Goal: Task Accomplishment & Management: Complete application form

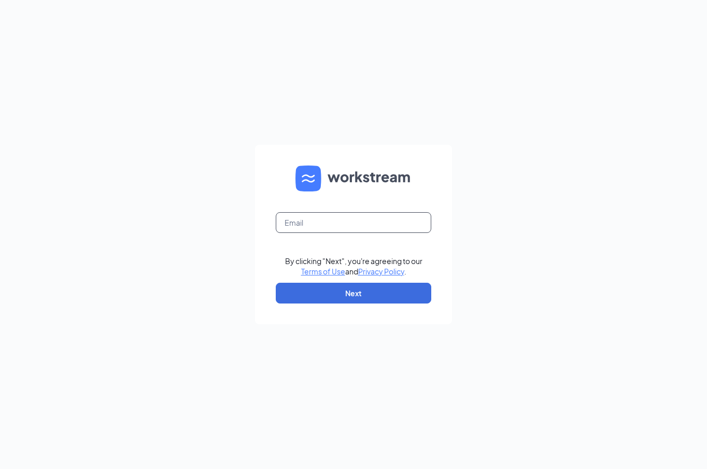
click at [328, 225] on input "text" at bounding box center [353, 222] width 155 height 21
type input "madrid770@gmail.com"
click at [367, 288] on button "Next" at bounding box center [353, 292] width 155 height 21
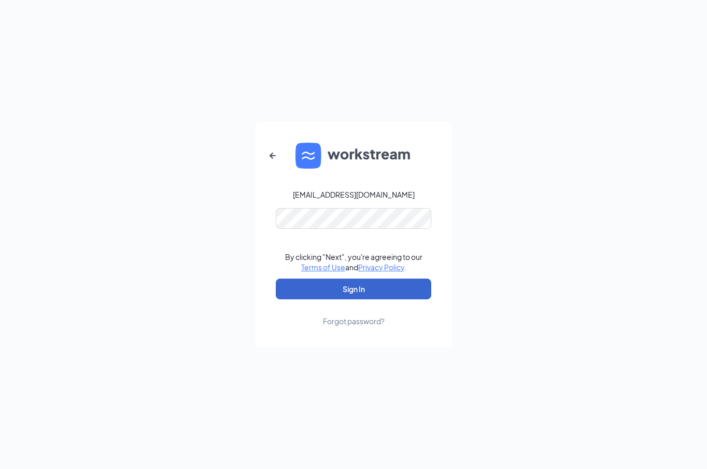
click at [348, 289] on button "Sign In" at bounding box center [353, 288] width 155 height 21
click at [416, 283] on button "Sign In" at bounding box center [353, 288] width 155 height 21
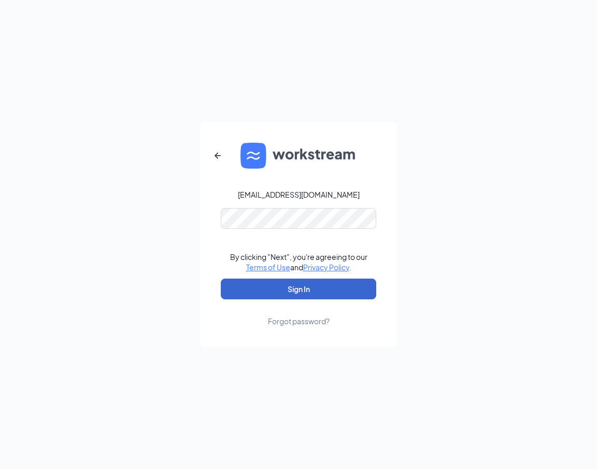
click at [289, 288] on button "Sign In" at bounding box center [298, 288] width 155 height 21
click at [463, 216] on div "madrid770@gmail.com By clicking "Next", you're agreeing to our Terms of Use and…" at bounding box center [298, 234] width 597 height 469
click at [343, 281] on button "Sign In" at bounding box center [298, 288] width 155 height 21
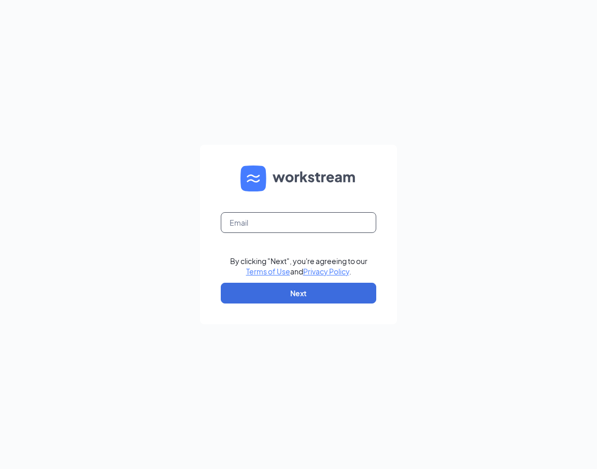
click at [243, 221] on input "text" at bounding box center [298, 222] width 155 height 21
type input "[EMAIL_ADDRESS][DOMAIN_NAME]"
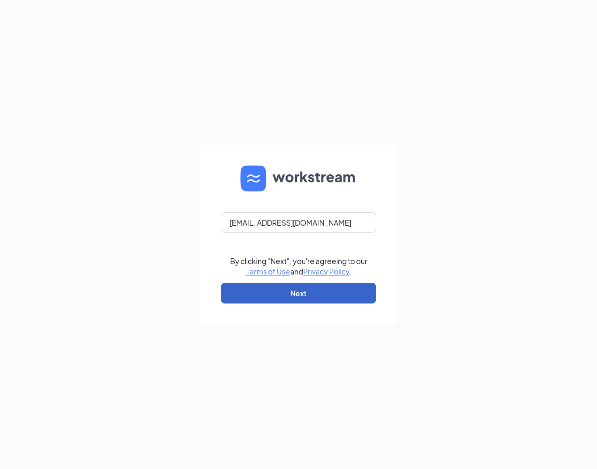
click at [275, 290] on button "Next" at bounding box center [298, 292] width 155 height 21
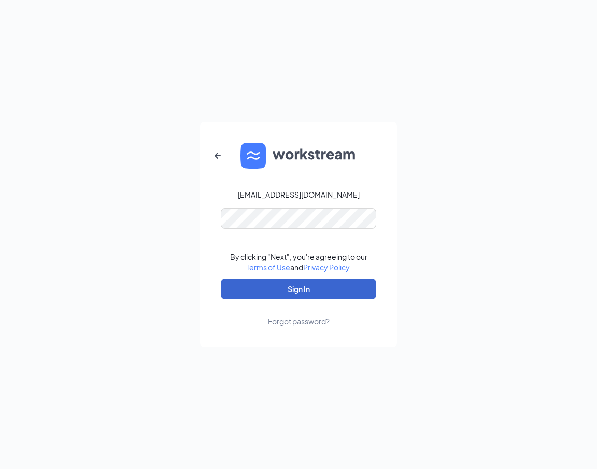
click at [266, 290] on button "Sign In" at bounding box center [298, 288] width 155 height 21
click at [335, 287] on button "Sign In" at bounding box center [298, 288] width 155 height 21
click at [303, 292] on button "Sign In" at bounding box center [298, 288] width 155 height 21
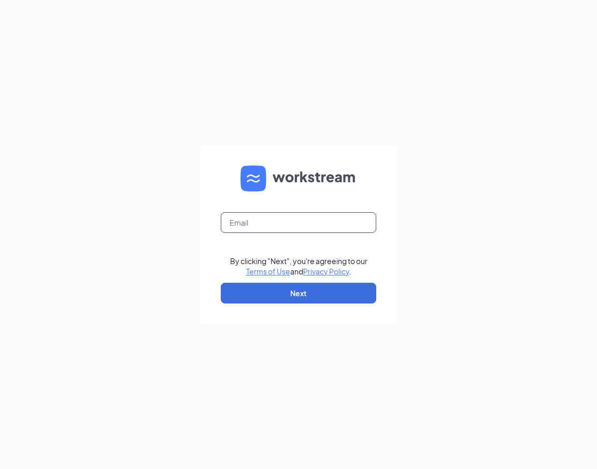
click at [299, 218] on input "text" at bounding box center [298, 222] width 155 height 21
type input "mari@permianpersonnel.com"
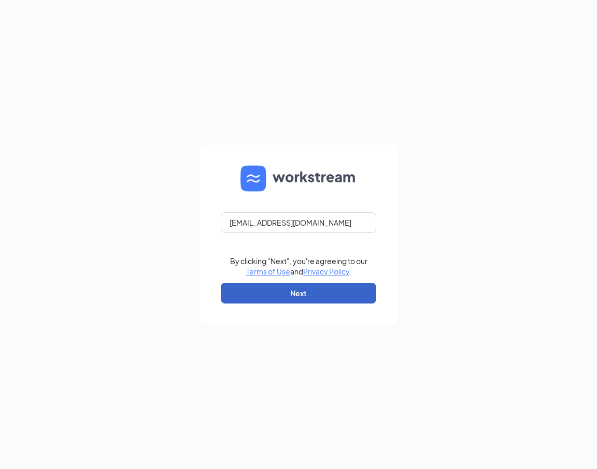
click at [288, 294] on button "Next" at bounding box center [298, 292] width 155 height 21
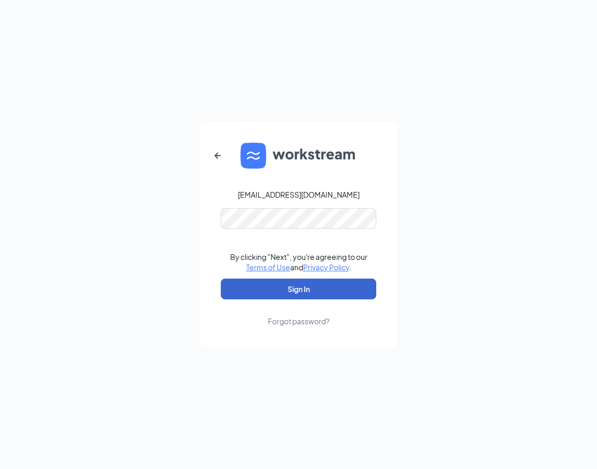
click at [279, 293] on button "Sign In" at bounding box center [298, 288] width 155 height 21
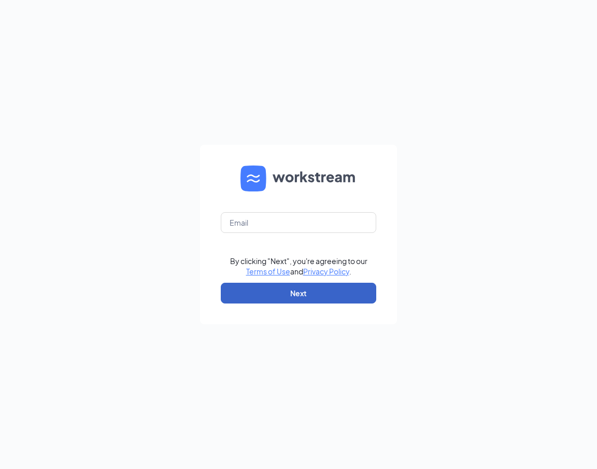
click at [280, 290] on button "Next" at bounding box center [298, 292] width 155 height 21
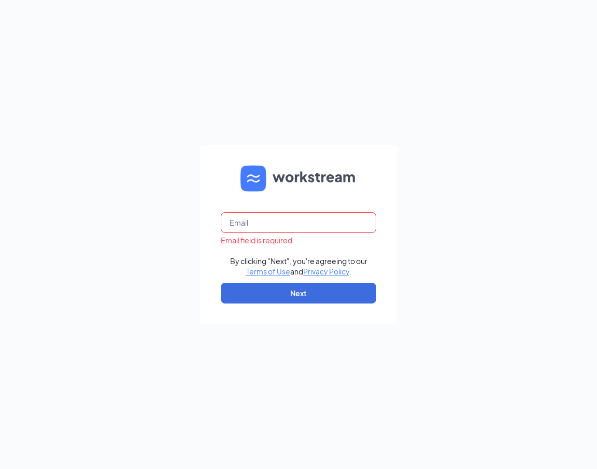
click at [282, 215] on input "text" at bounding box center [298, 222] width 155 height 21
type input "mari@permianpersonnel.com"
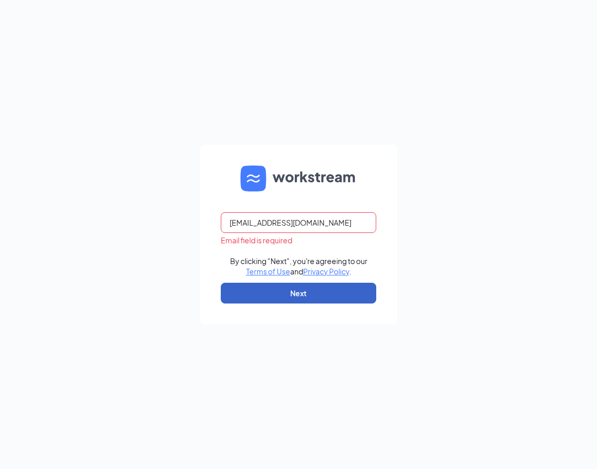
click at [288, 294] on button "Next" at bounding box center [298, 292] width 155 height 21
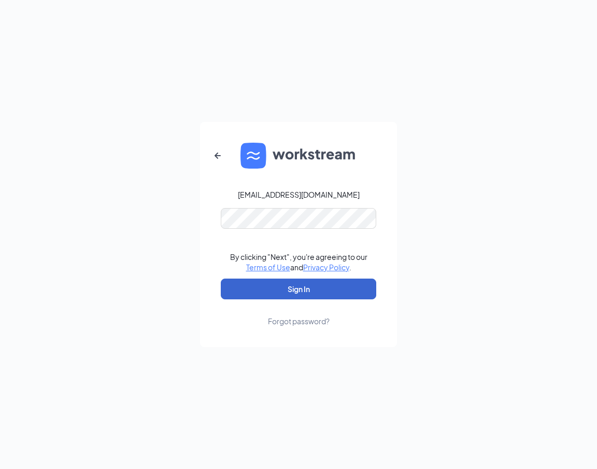
click at [295, 292] on button "Sign In" at bounding box center [298, 288] width 155 height 21
click at [314, 295] on button "Sign In" at bounding box center [298, 288] width 155 height 21
click at [539, 119] on div "mari@permianpersonnel.com By clicking "Next", you're agreeing to our Terms of U…" at bounding box center [298, 234] width 597 height 469
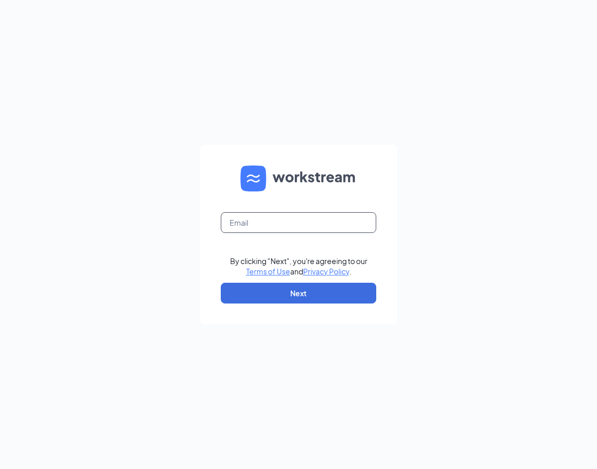
click at [246, 219] on input "text" at bounding box center [298, 222] width 155 height 21
type input "[EMAIL_ADDRESS][DOMAIN_NAME]"
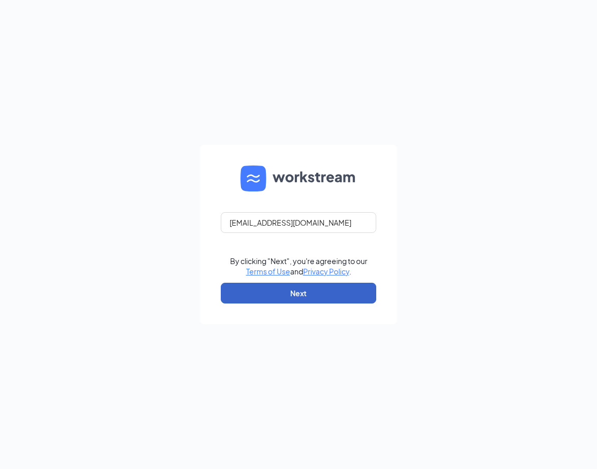
click at [269, 290] on button "Next" at bounding box center [298, 292] width 155 height 21
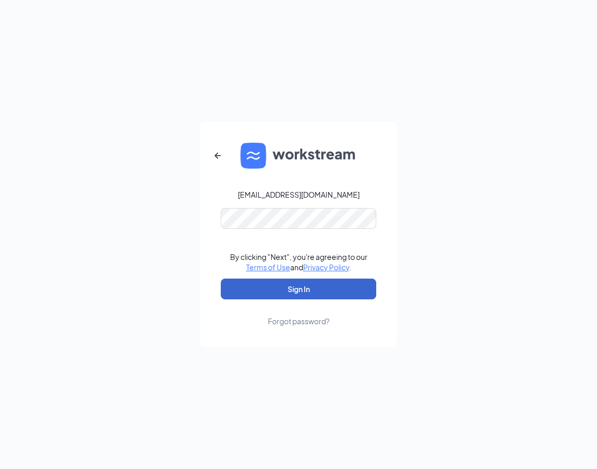
click at [309, 285] on button "Sign In" at bounding box center [298, 288] width 155 height 21
click at [283, 283] on button "Sign In" at bounding box center [298, 288] width 155 height 21
click at [288, 290] on button "Sign In" at bounding box center [298, 288] width 155 height 21
click at [288, 291] on button "Sign In" at bounding box center [298, 288] width 155 height 21
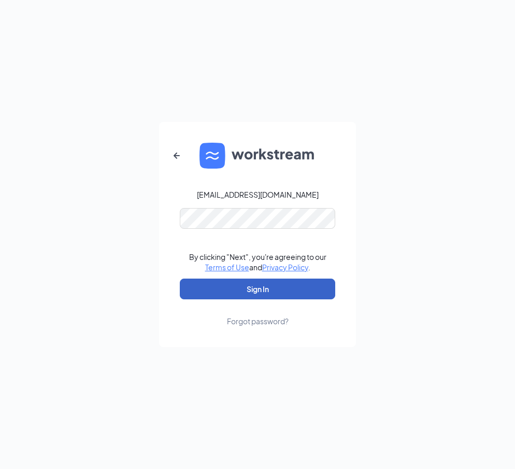
click at [269, 294] on button "Sign In" at bounding box center [257, 288] width 155 height 21
click at [211, 292] on button "Sign In" at bounding box center [257, 288] width 155 height 21
click at [369, 198] on div "[EMAIL_ADDRESS][DOMAIN_NAME] By clicking "Next", you're agreeing to our Terms o…" at bounding box center [257, 234] width 515 height 469
click at [319, 37] on div "[EMAIL_ADDRESS][DOMAIN_NAME] By clicking "Next", you're agreeing to our Terms o…" at bounding box center [257, 234] width 515 height 469
click at [240, 296] on button "Sign In" at bounding box center [257, 288] width 155 height 21
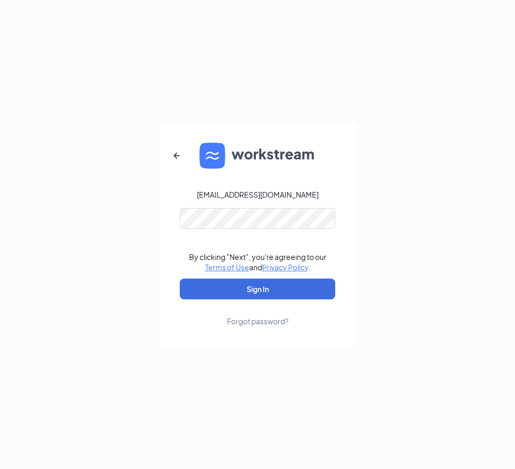
click at [362, 108] on div "[EMAIL_ADDRESS][DOMAIN_NAME] By clicking "Next", you're agreeing to our Terms o…" at bounding box center [257, 234] width 515 height 469
